Goal: Information Seeking & Learning: Learn about a topic

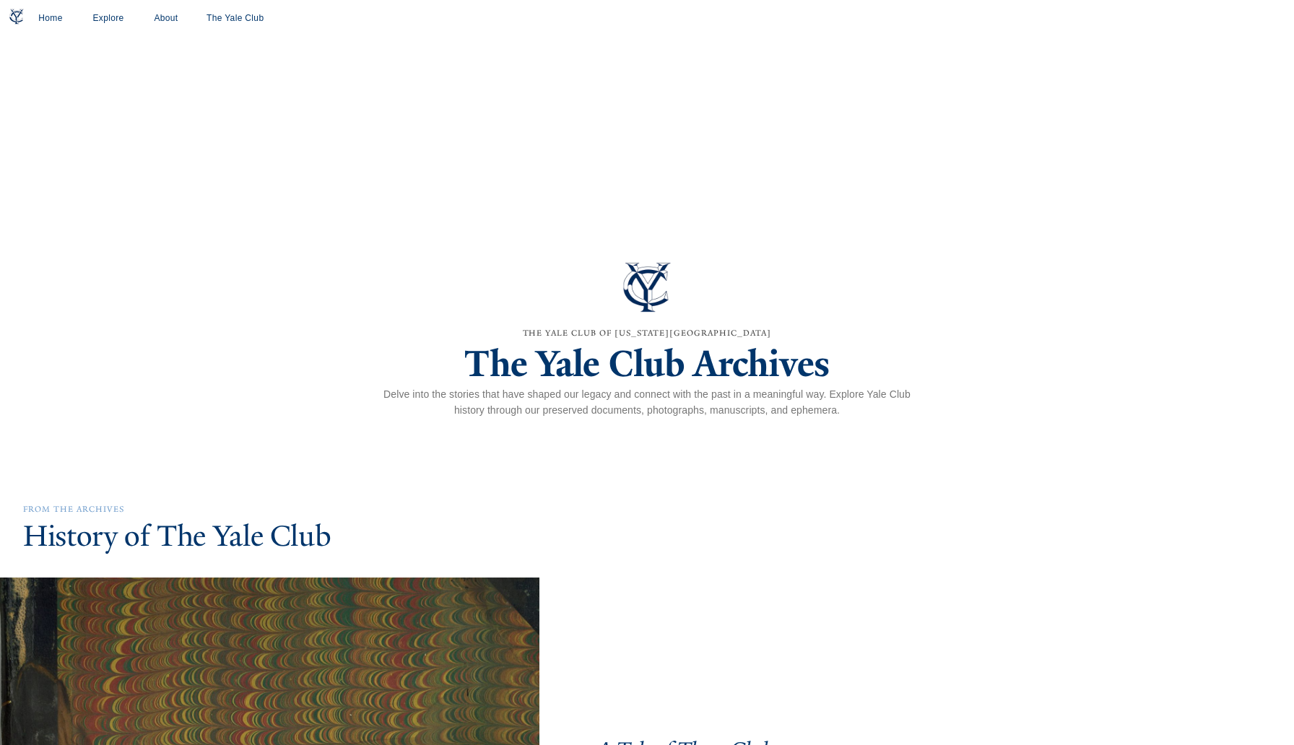
scroll to position [3205, 0]
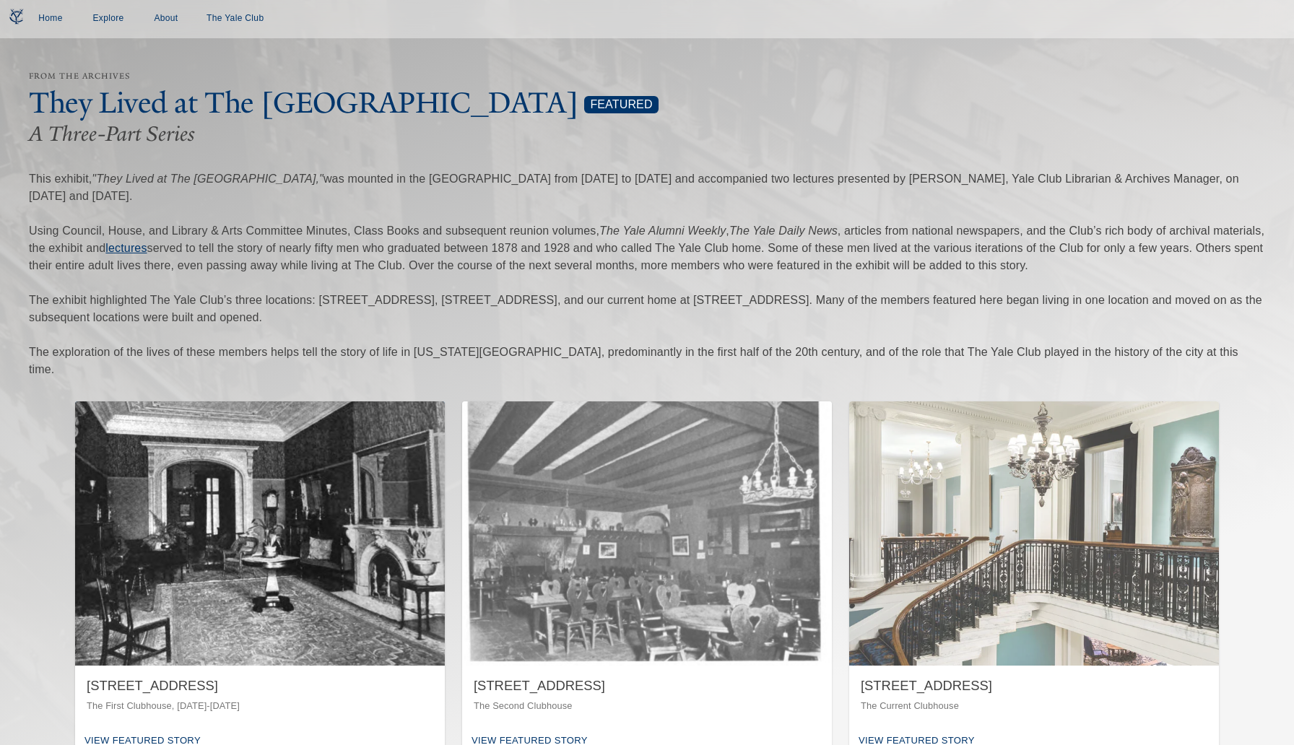
click at [376, 521] on img "button" at bounding box center [260, 534] width 370 height 264
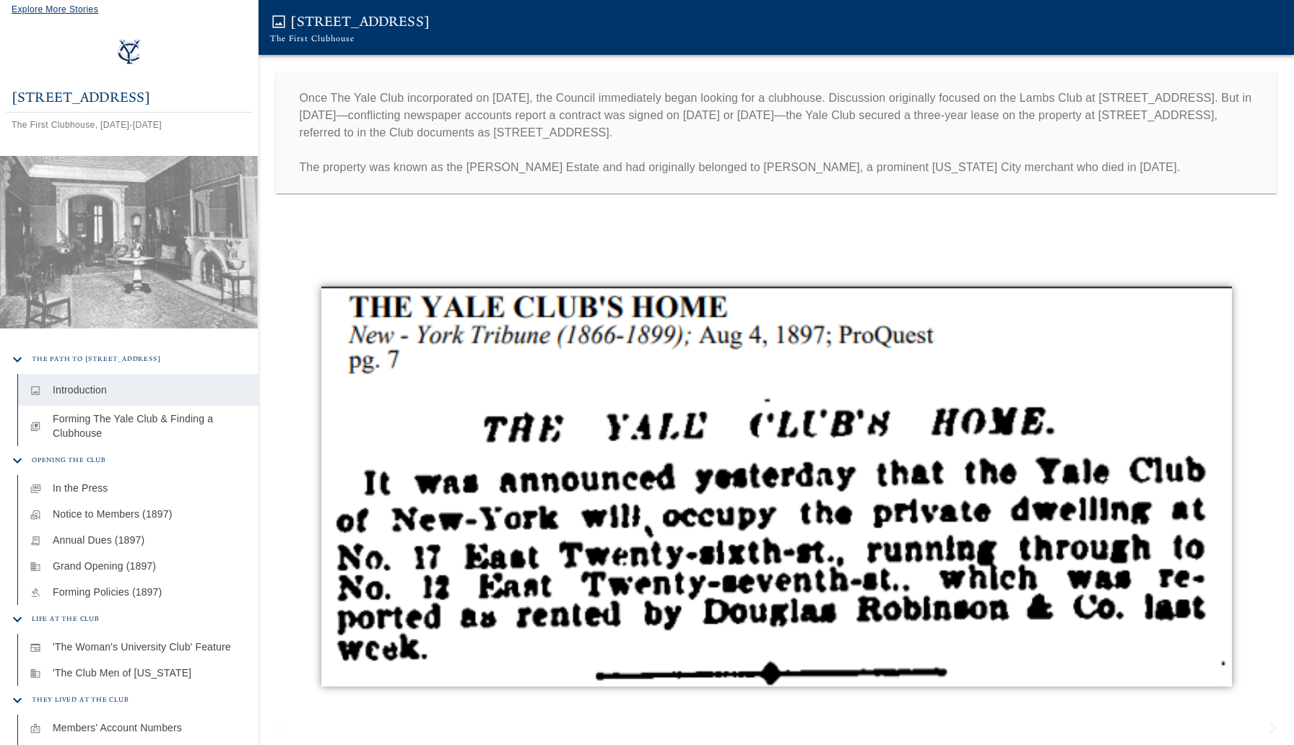
click at [79, 13] on span "Explore More Stories" at bounding box center [55, 9] width 87 height 10
